Goal: Information Seeking & Learning: Learn about a topic

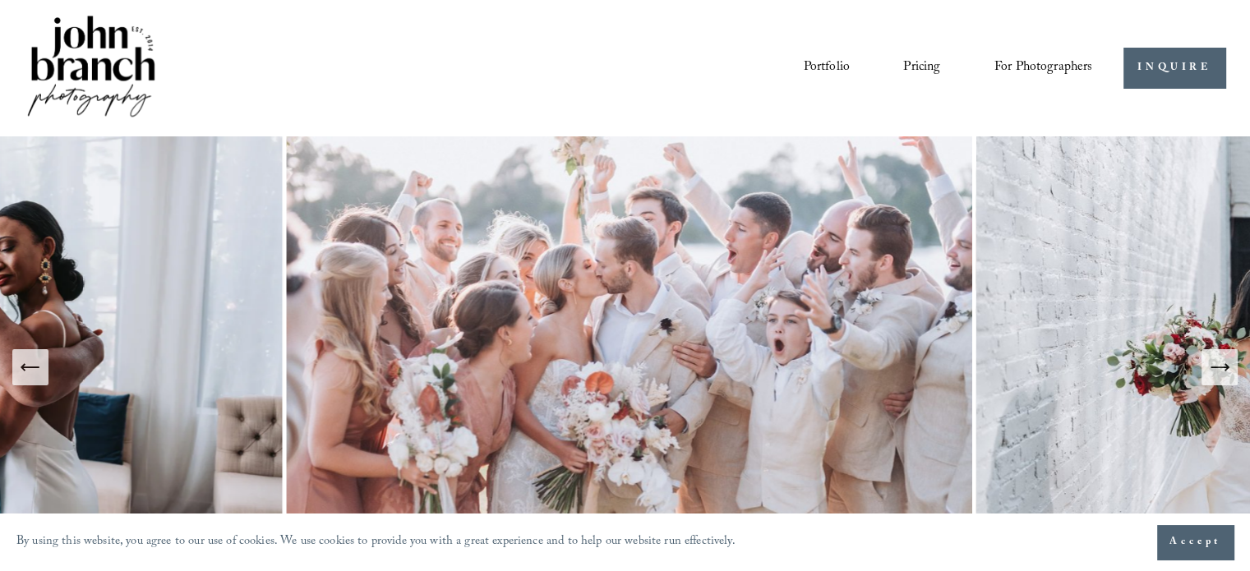
click at [929, 54] on link "Pricing" at bounding box center [921, 68] width 37 height 28
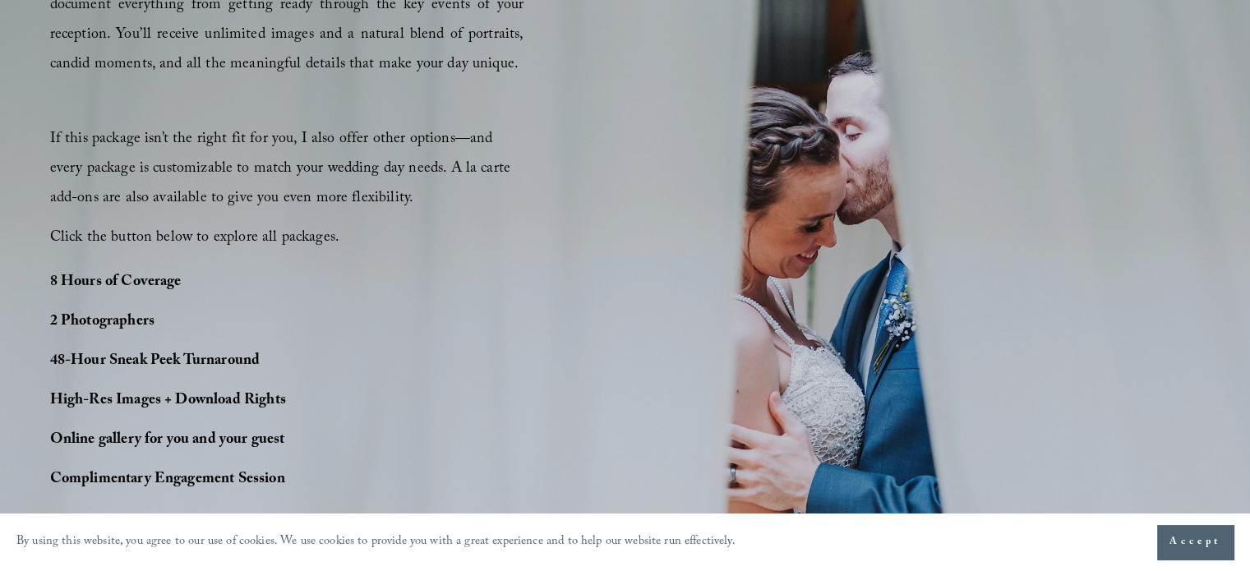
scroll to position [1124, 0]
